Goal: Transaction & Acquisition: Purchase product/service

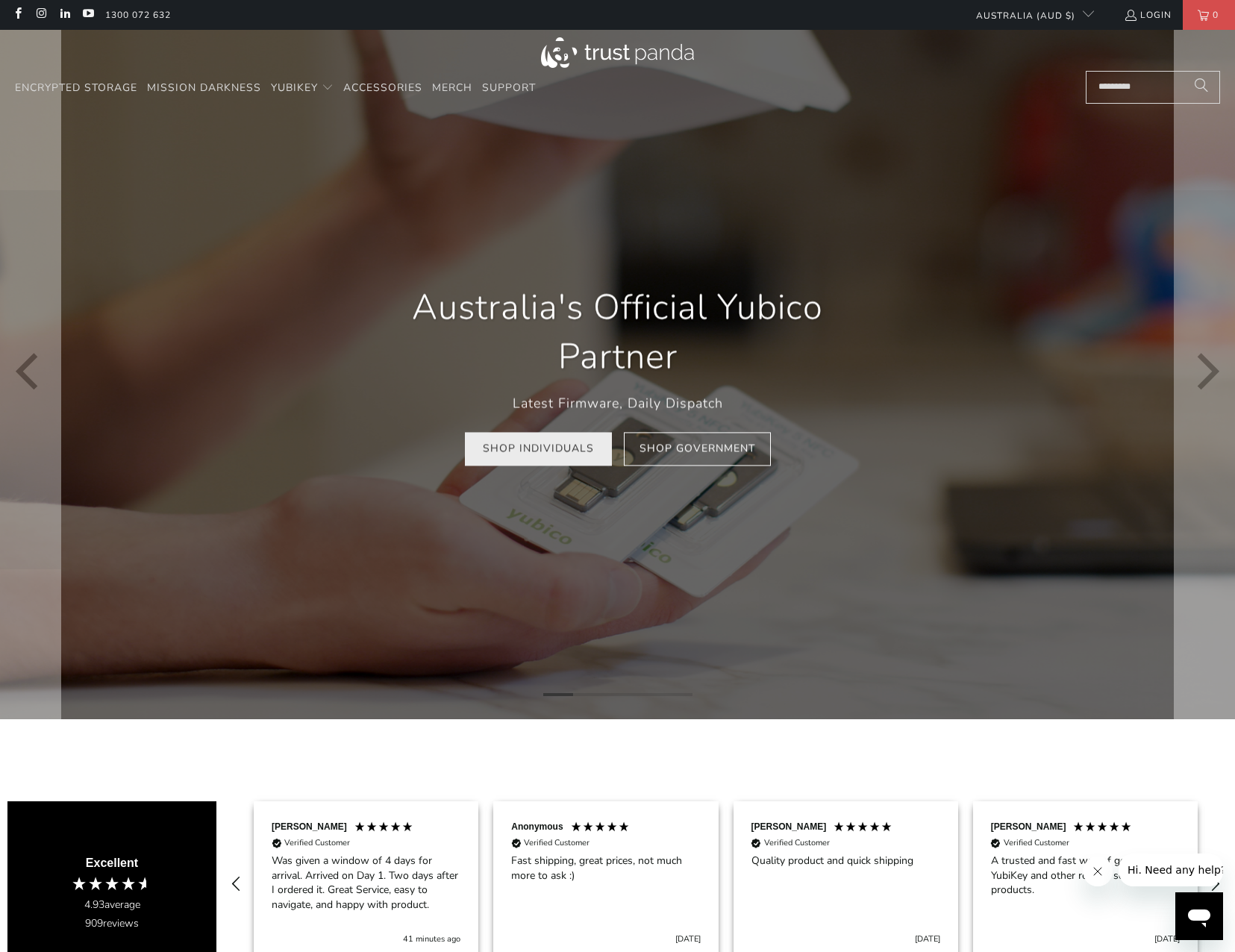
click at [553, 456] on link "Shop Individuals" at bounding box center [537, 449] width 147 height 34
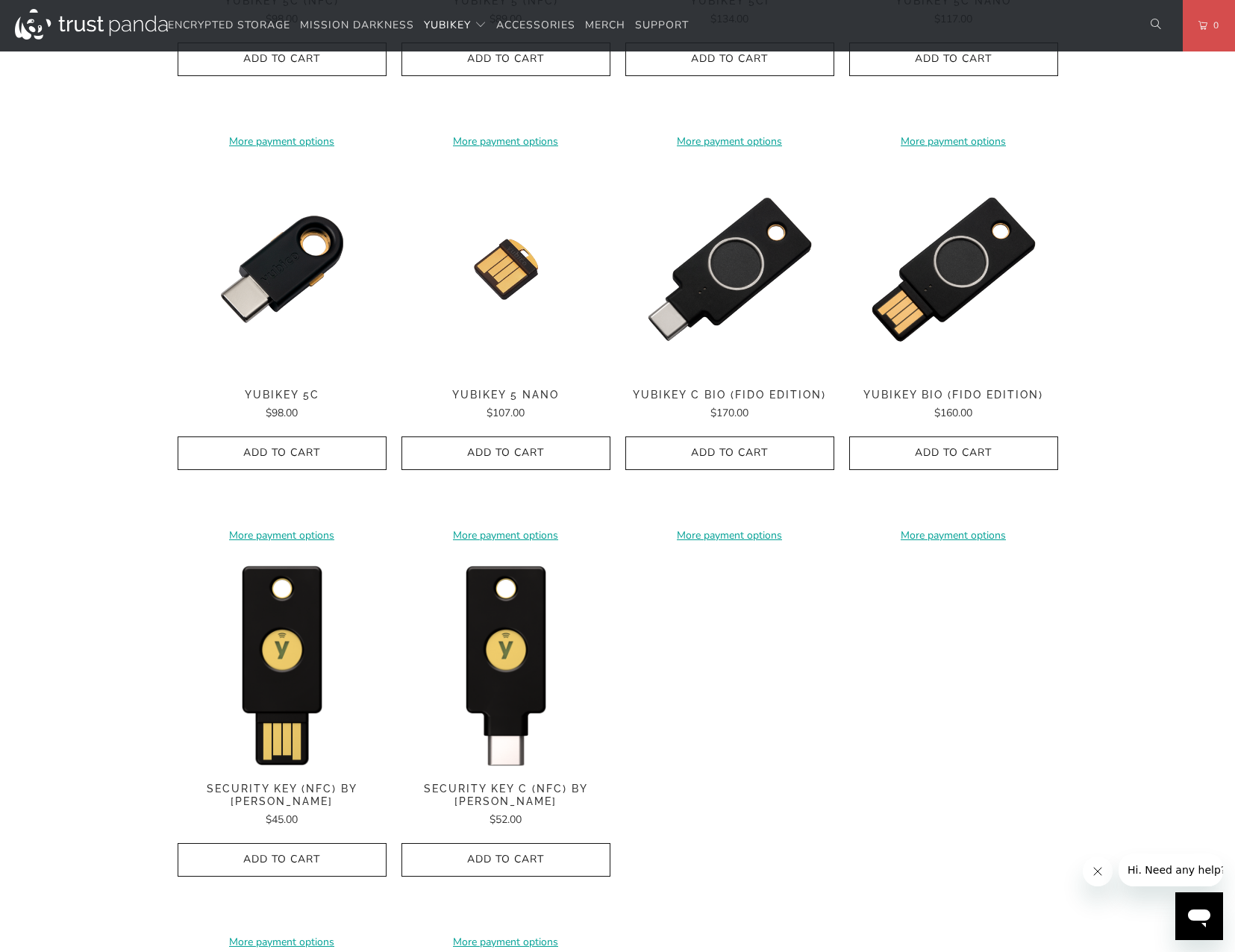
scroll to position [1044, 0]
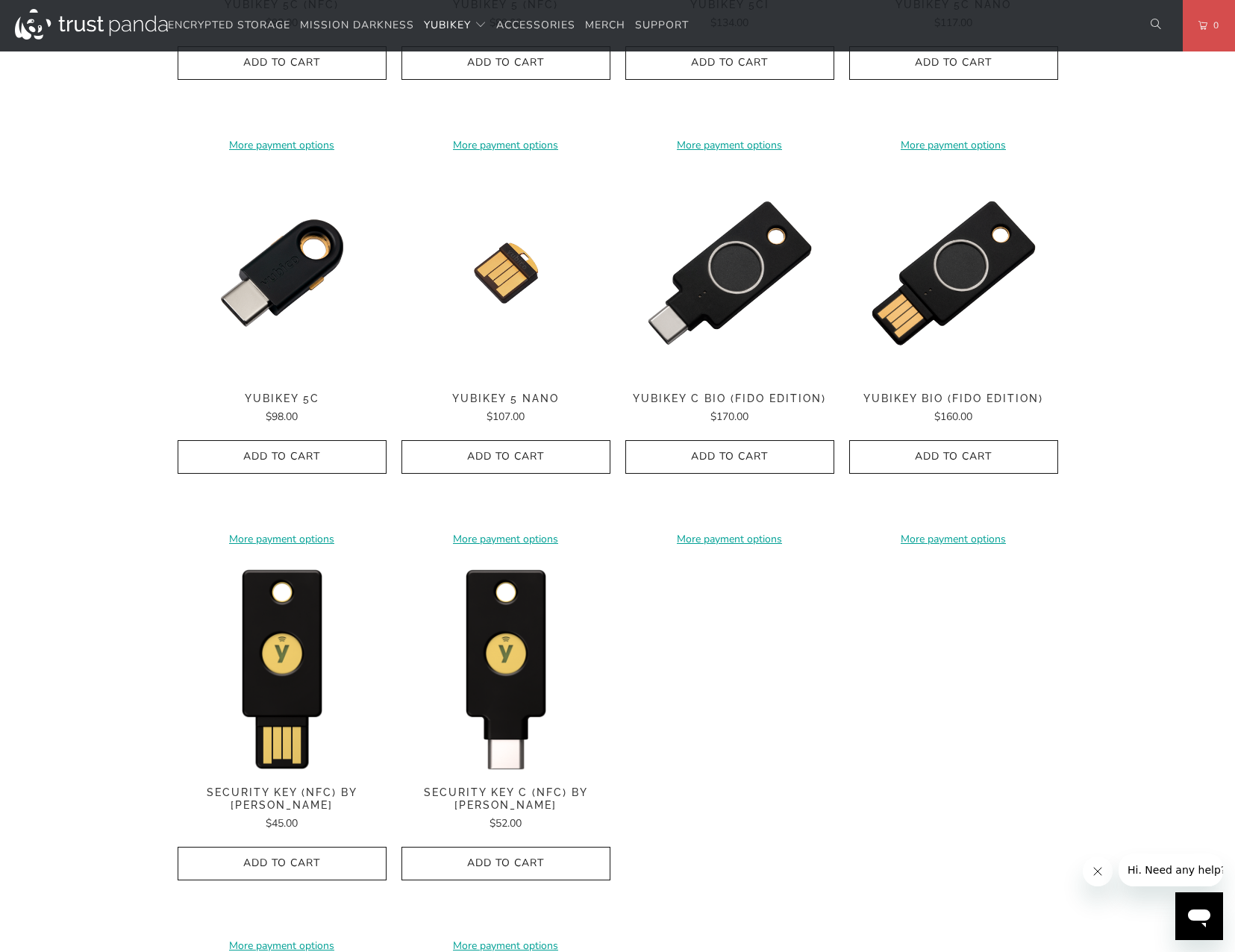
click at [781, 658] on div "**********" at bounding box center [618, 371] width 880 height 1194
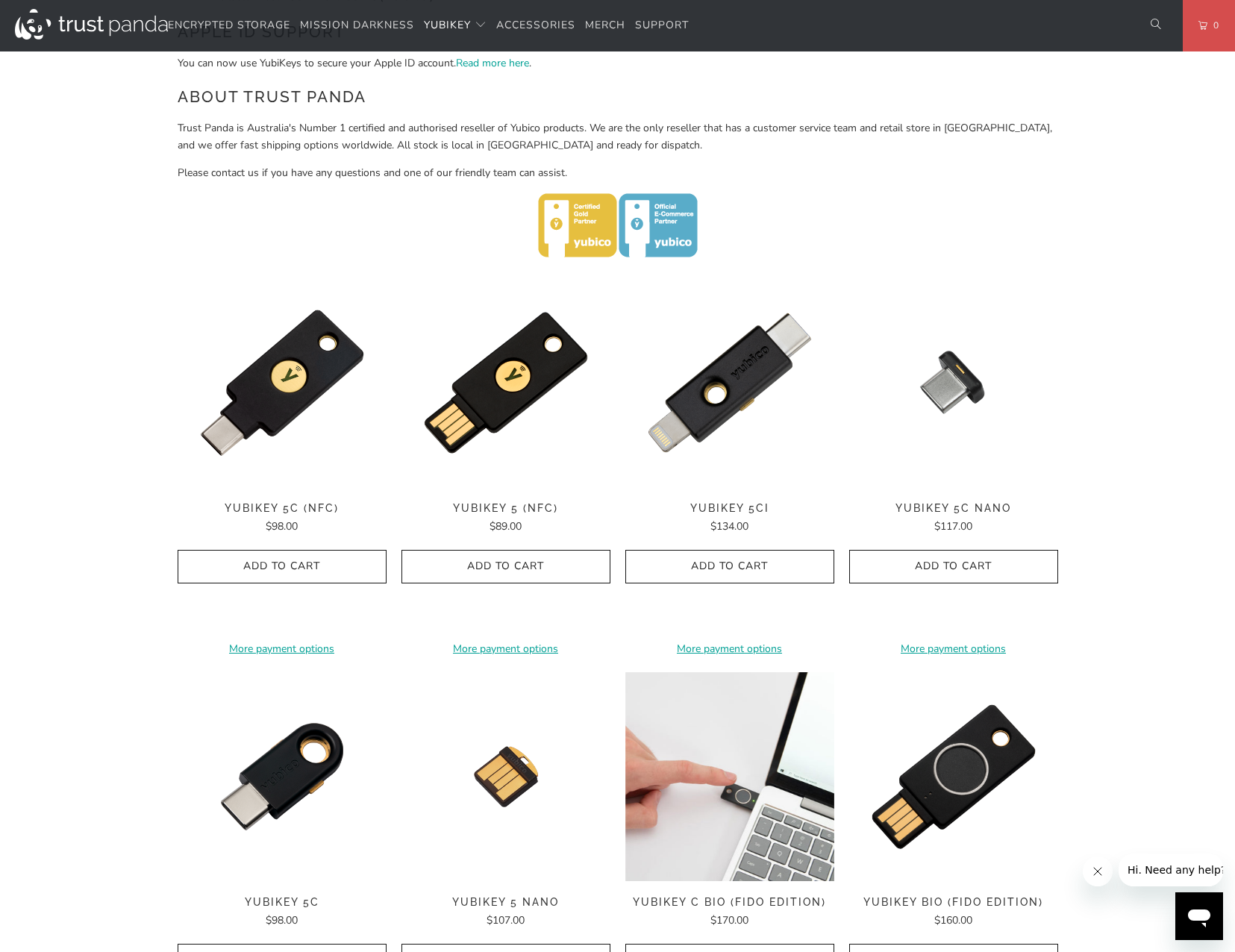
scroll to position [523, 0]
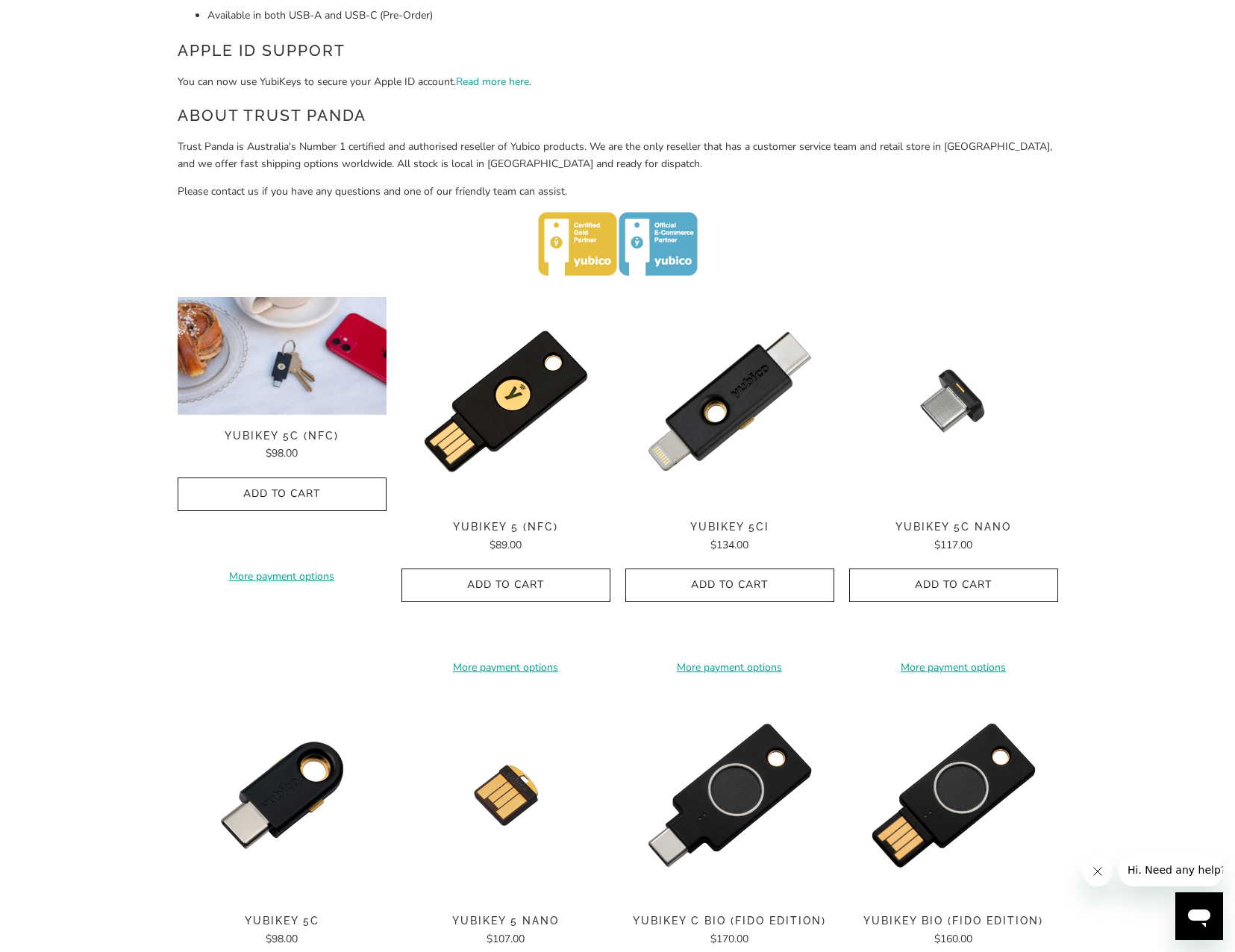
click at [276, 375] on img at bounding box center [282, 356] width 209 height 118
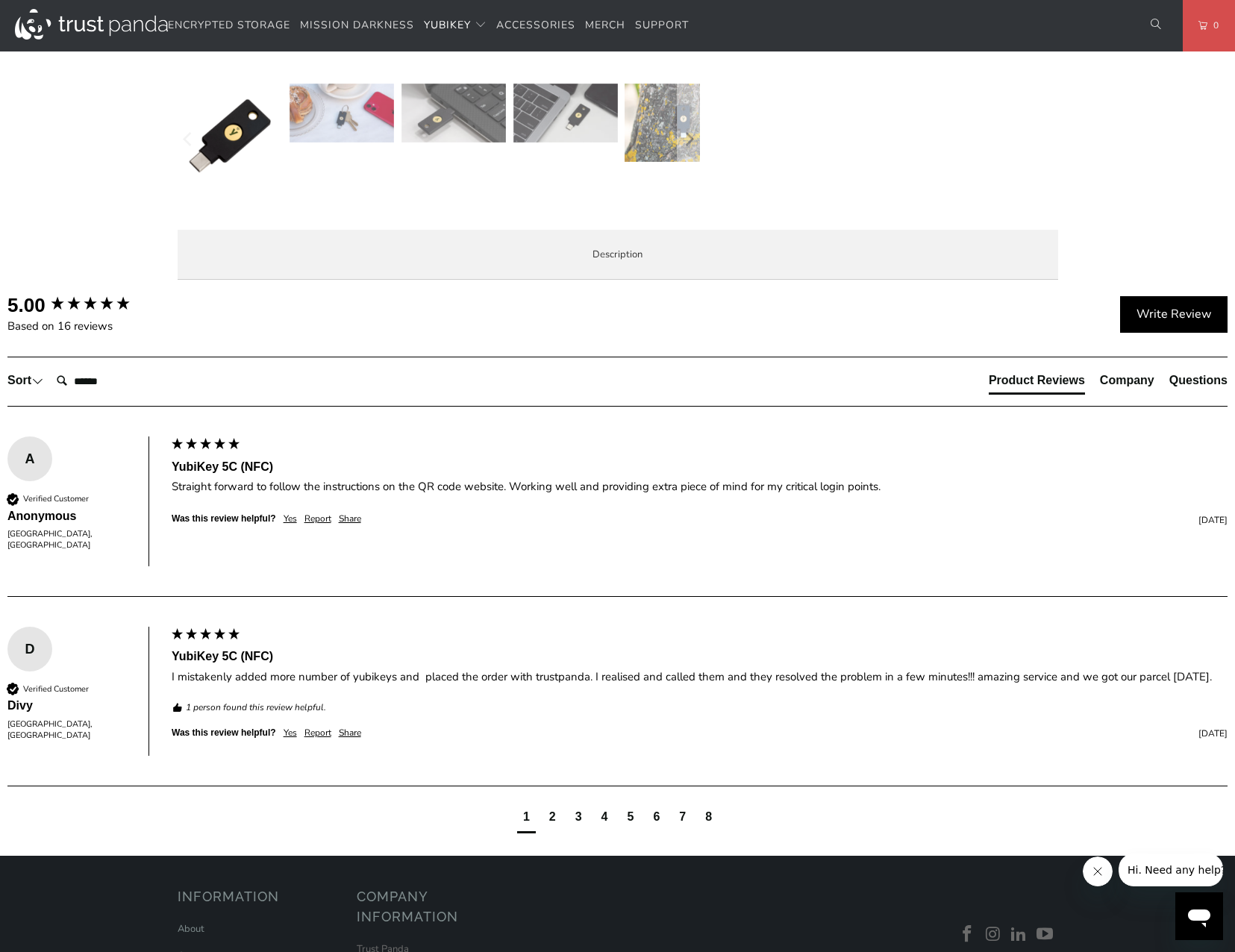
scroll to position [523, 0]
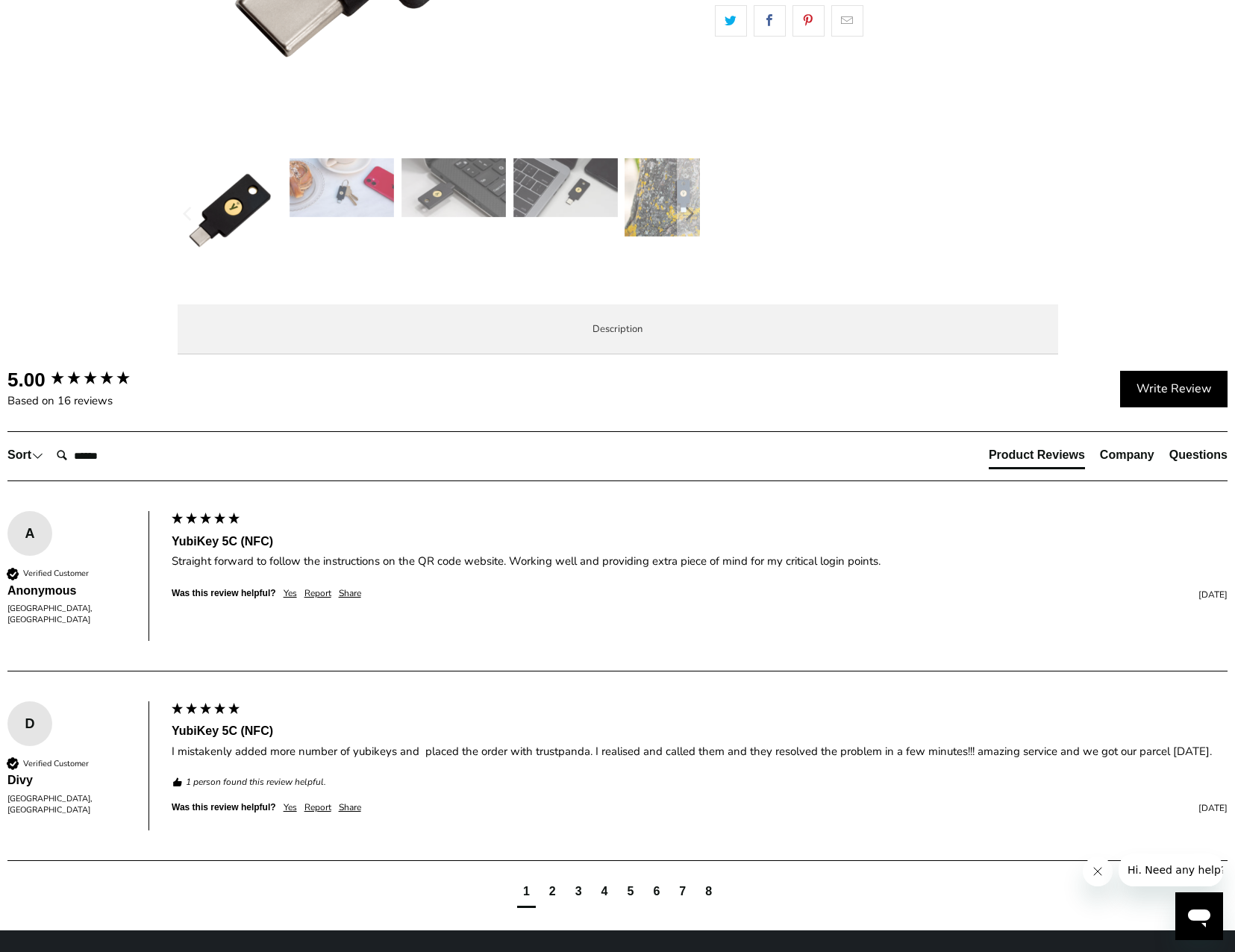
click at [0, 0] on li "Specifications" at bounding box center [0, 0] width 0 height 0
click at [0, 0] on span "Enterprise and Government" at bounding box center [0, 0] width 0 height 0
click at [0, 0] on span "Local Service & Support" at bounding box center [0, 0] width 0 height 0
click at [0, 0] on span "Overview" at bounding box center [0, 0] width 0 height 0
click at [0, 0] on span "Specifications" at bounding box center [0, 0] width 0 height 0
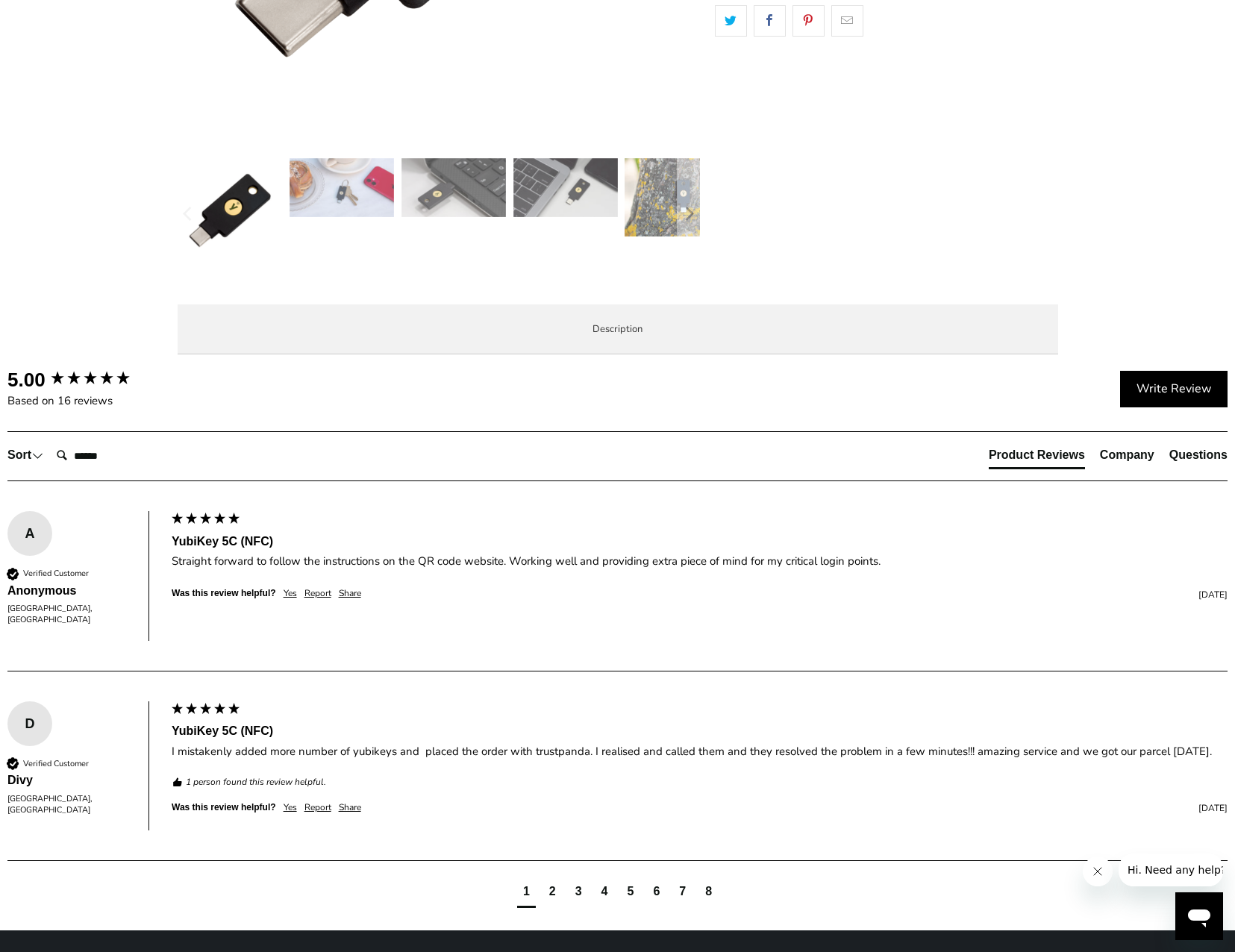
click at [0, 0] on span "Overview" at bounding box center [0, 0] width 0 height 0
click at [0, 0] on li "Enterprise and Government" at bounding box center [0, 0] width 0 height 0
click at [0, 0] on li "Local Service & Support" at bounding box center [0, 0] width 0 height 0
click at [0, 0] on span "Overview" at bounding box center [0, 0] width 0 height 0
click at [0, 0] on span "Specifications" at bounding box center [0, 0] width 0 height 0
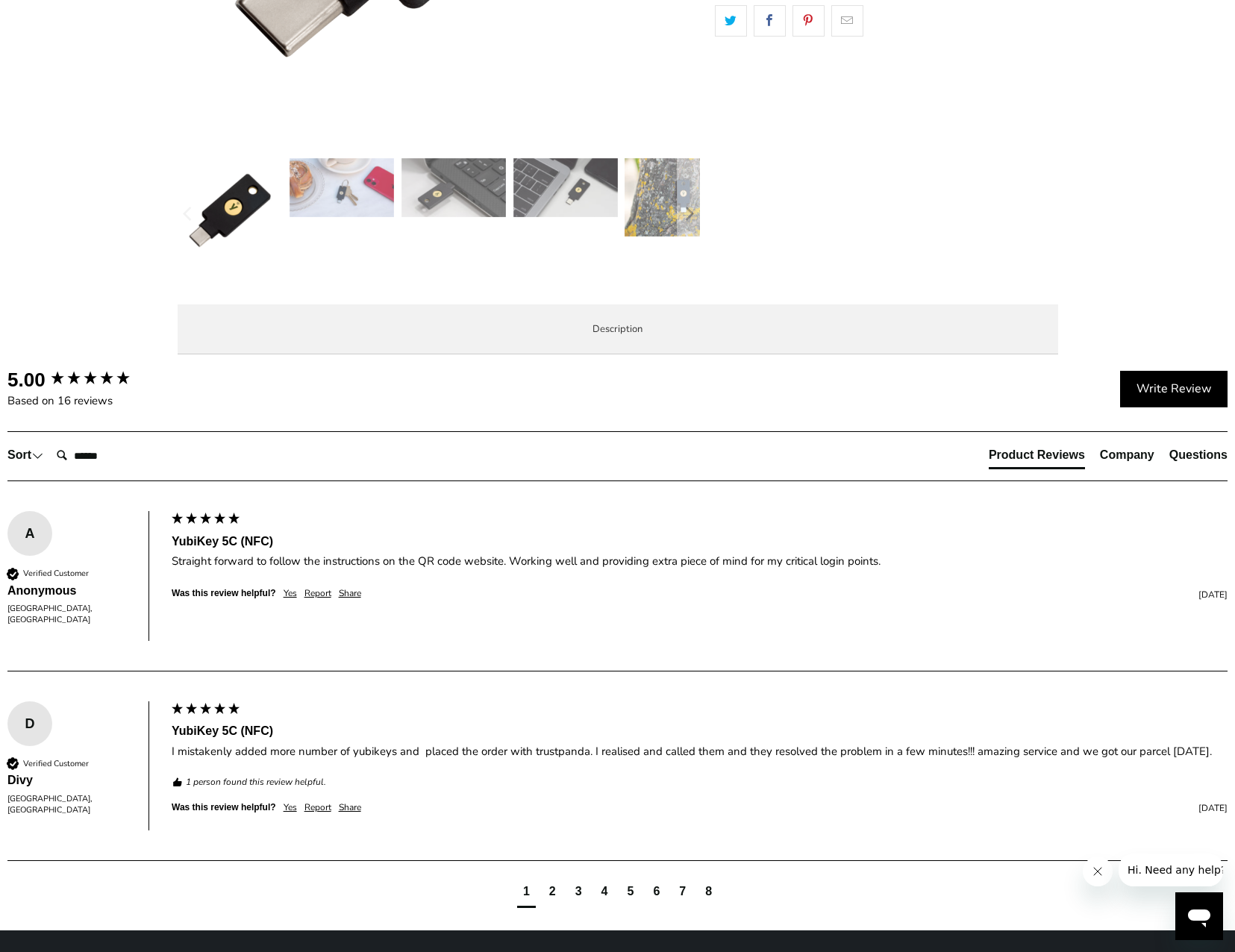
click at [0, 0] on span "Overview" at bounding box center [0, 0] width 0 height 0
